Goal: Check status: Check status

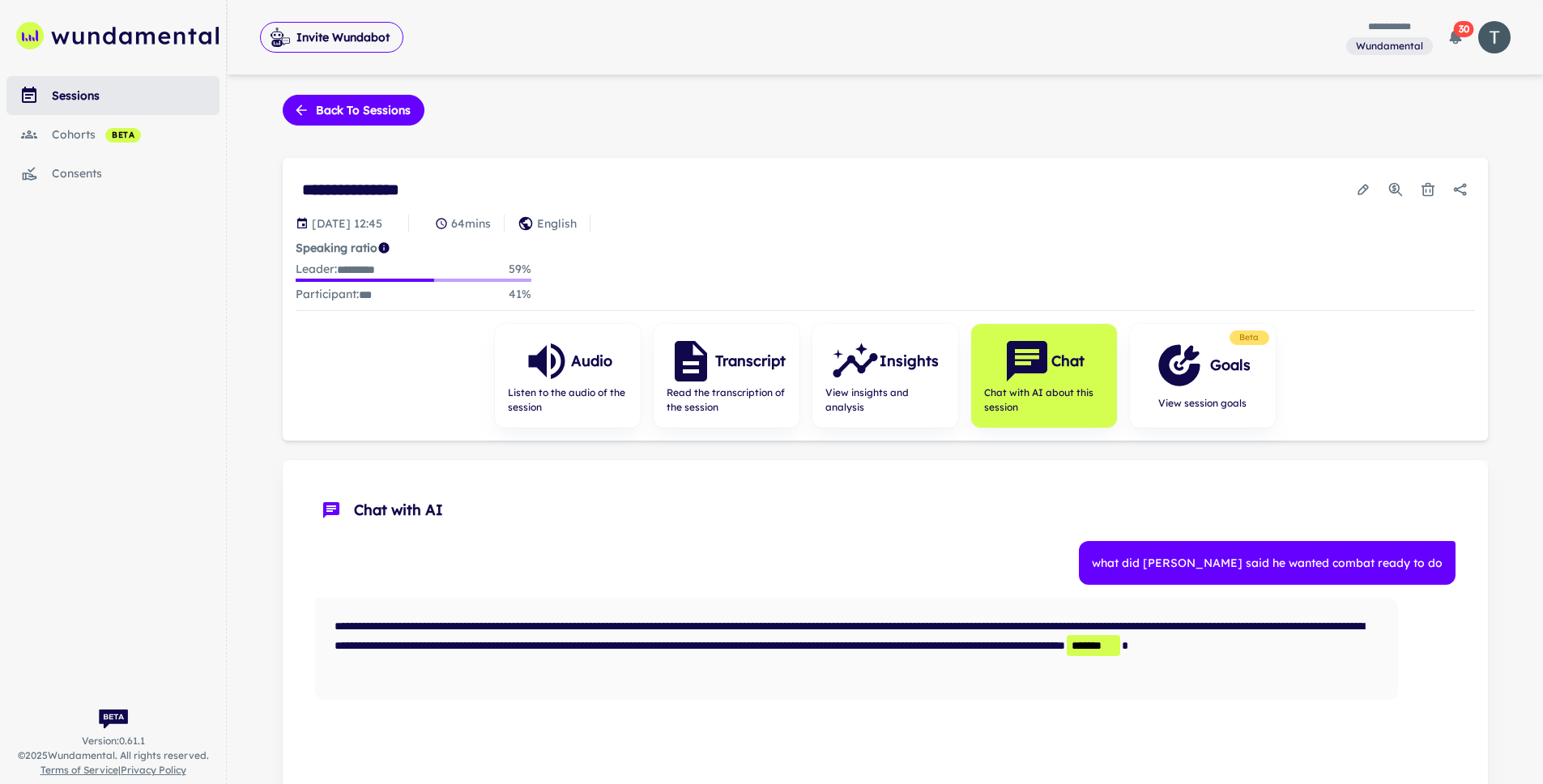
scroll to position [245, 0]
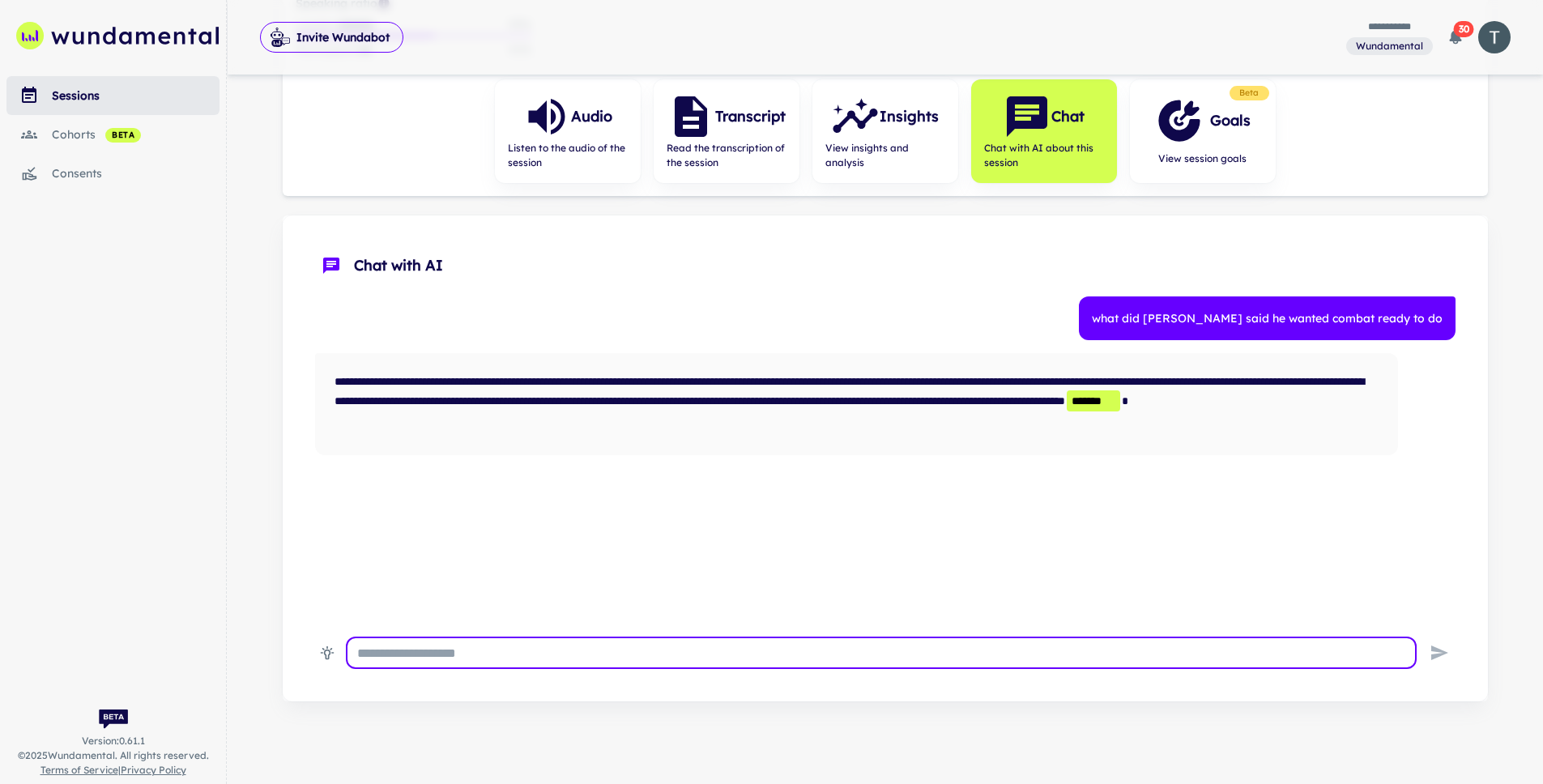
click at [82, 111] on link "sessions" at bounding box center [113, 96] width 214 height 39
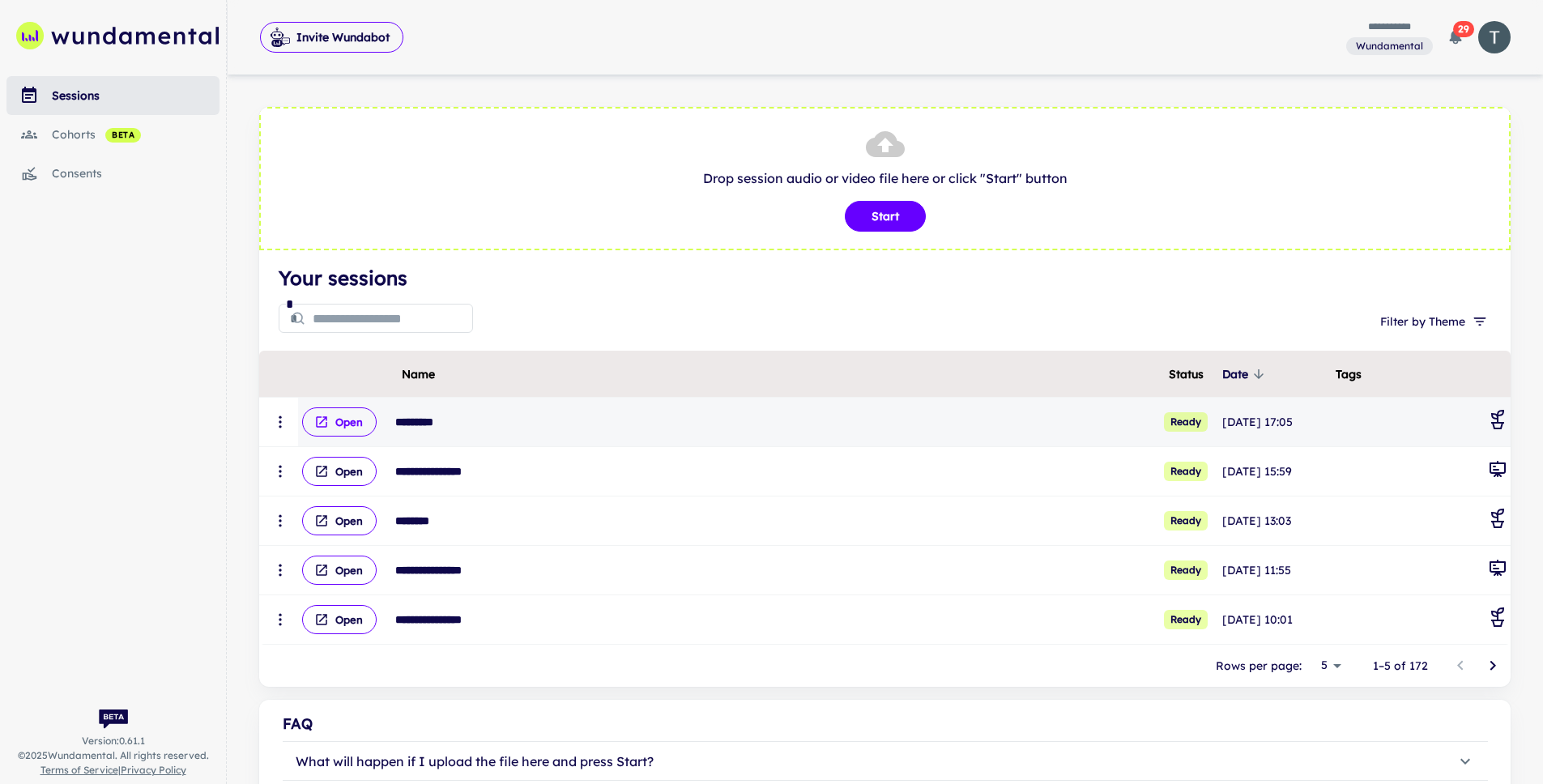
click at [354, 429] on button "Open" at bounding box center [340, 421] width 74 height 29
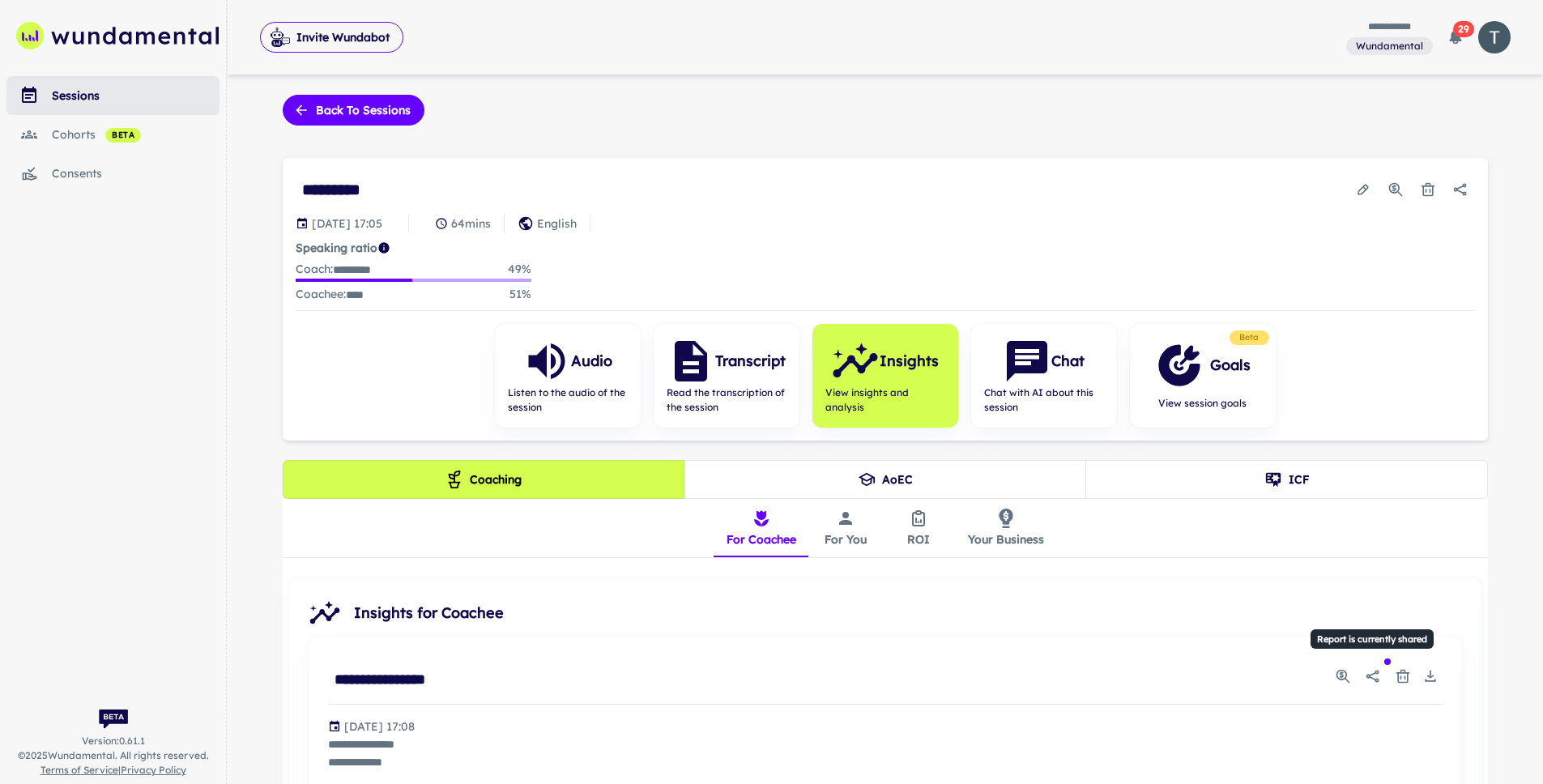
click at [1377, 668] on icon "Report is currently shared" at bounding box center [1372, 675] width 16 height 16
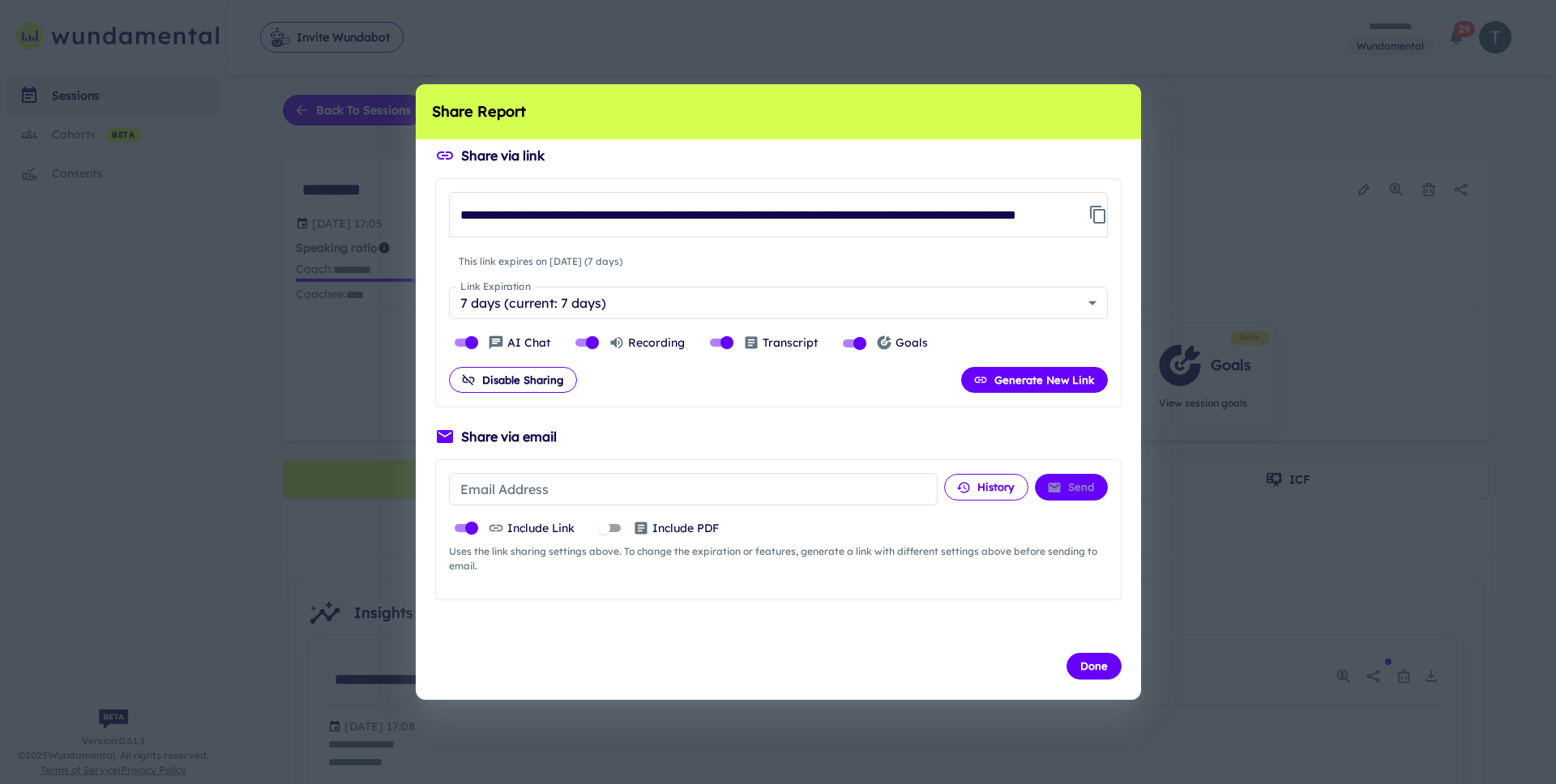
click at [983, 494] on button "History" at bounding box center [986, 487] width 84 height 26
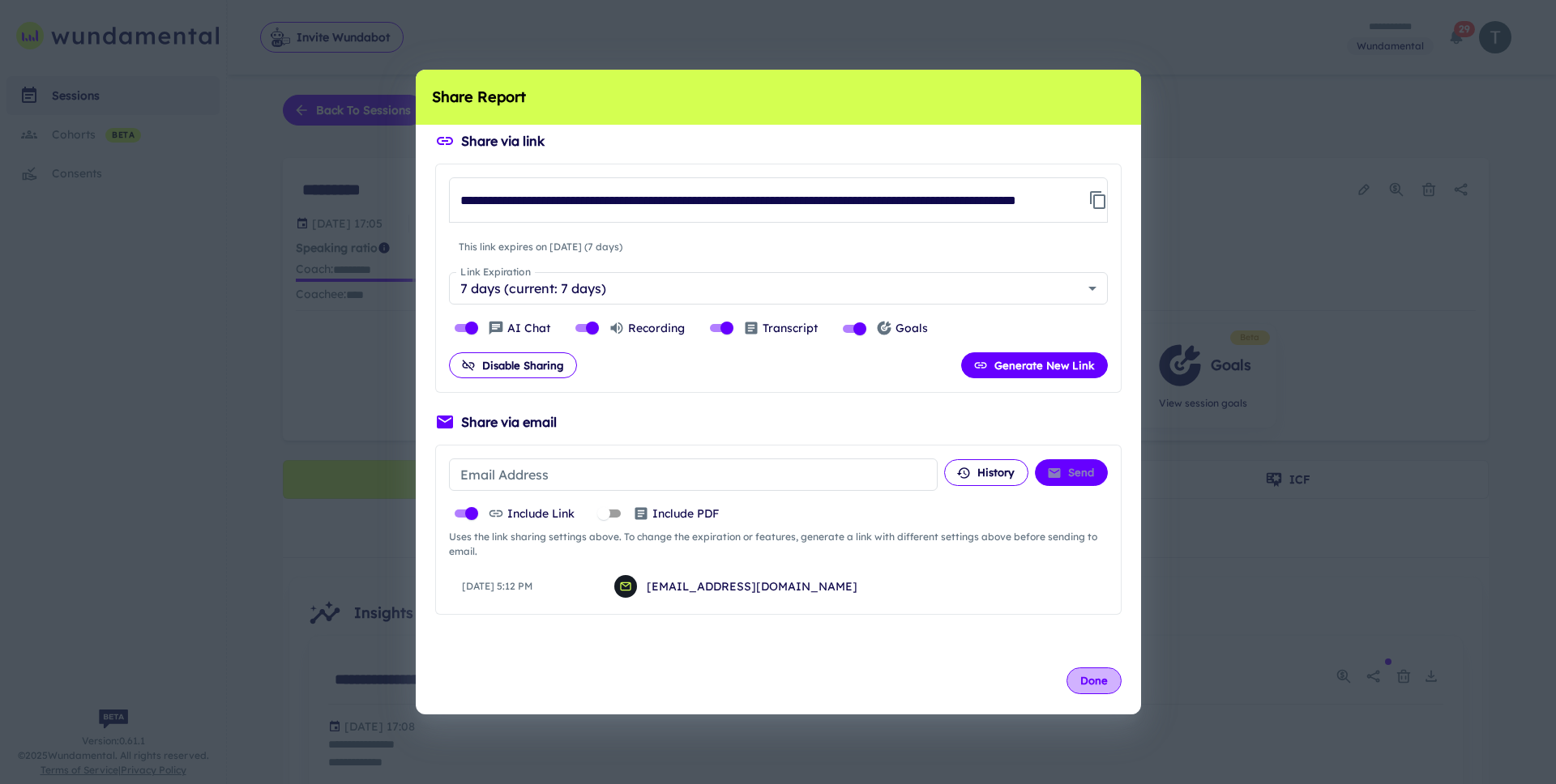
click at [1091, 677] on button "Done" at bounding box center [1093, 680] width 55 height 26
